Goal: Transaction & Acquisition: Purchase product/service

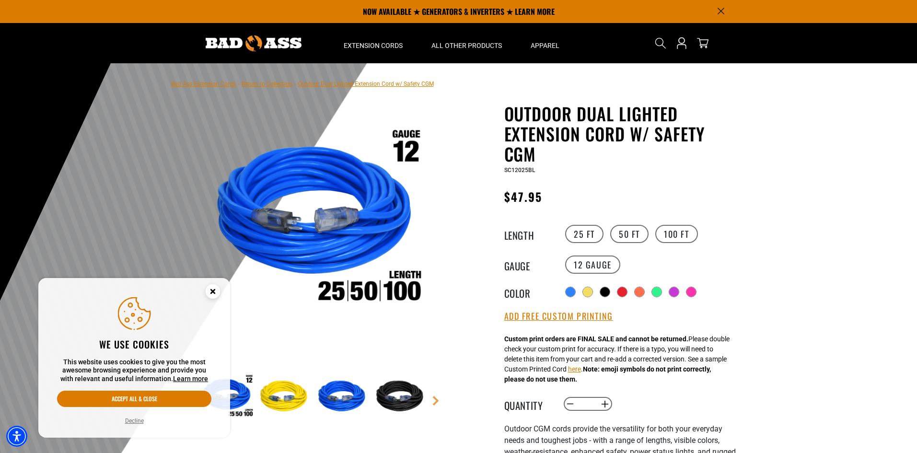
click at [213, 294] on circle "Cookie Consent" at bounding box center [213, 291] width 14 height 14
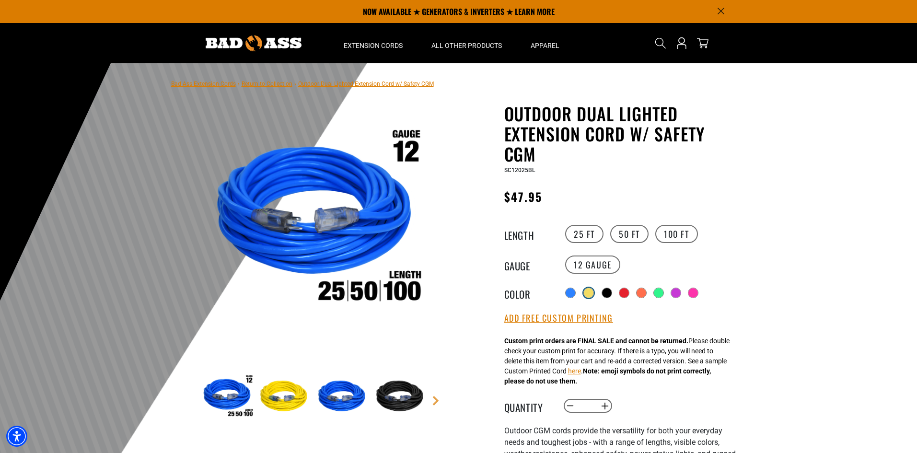
click at [590, 293] on div at bounding box center [589, 293] width 10 height 10
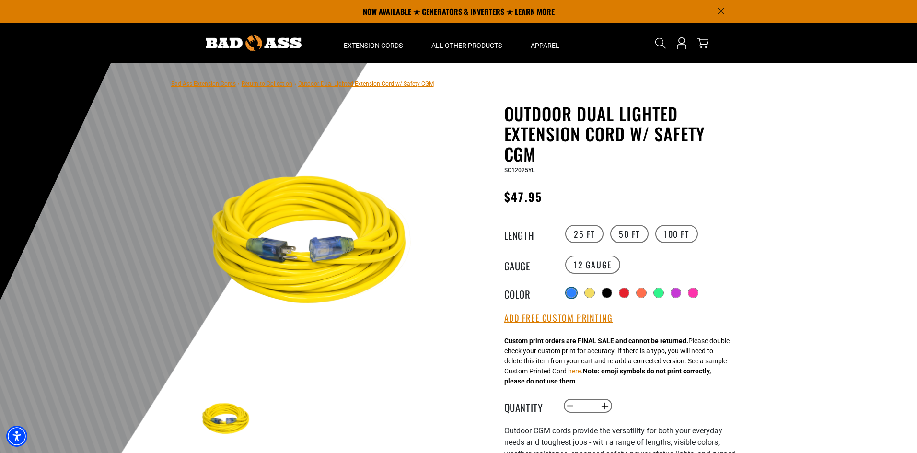
click at [570, 292] on div at bounding box center [572, 293] width 10 height 10
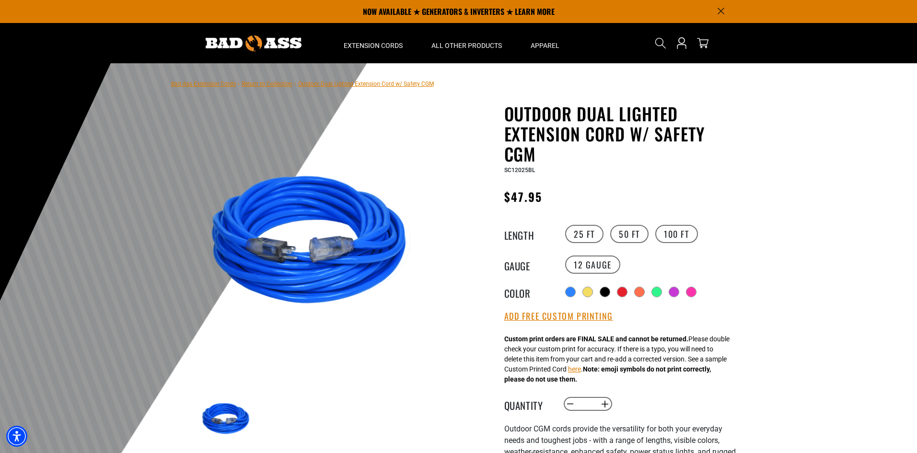
click at [742, 132] on div "Outdoor Dual Lighted Extension Cord w/ Safety CGM Outdoor Dual Lighted Extensio…" at bounding box center [603, 380] width 288 height 553
click at [303, 236] on img at bounding box center [315, 243] width 231 height 231
